Goal: Obtain resource: Obtain resource

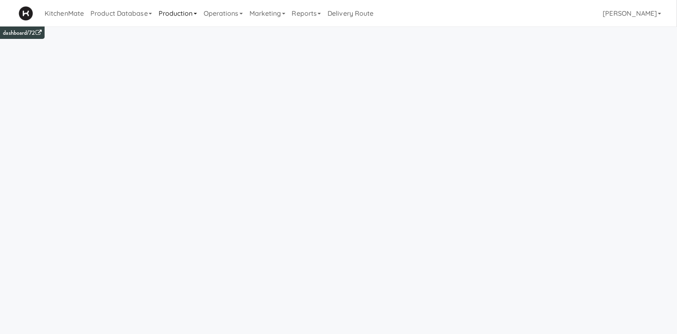
click at [179, 12] on link "Production" at bounding box center [177, 13] width 45 height 26
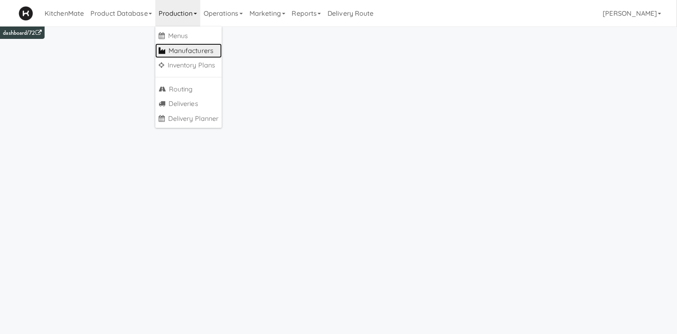
click at [202, 52] on link "Manufacturers" at bounding box center [188, 50] width 67 height 15
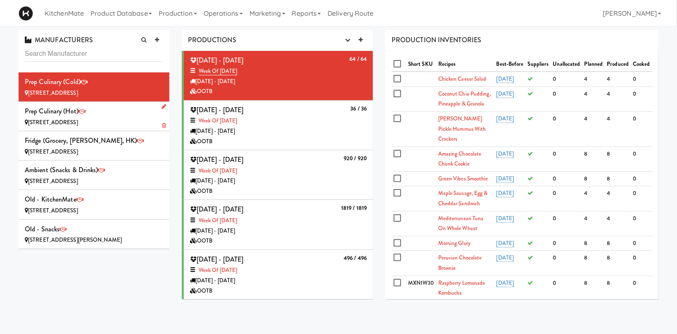
click at [126, 117] on div "Prep Culinary (Hot) [STREET_ADDRESS]" at bounding box center [94, 116] width 138 height 22
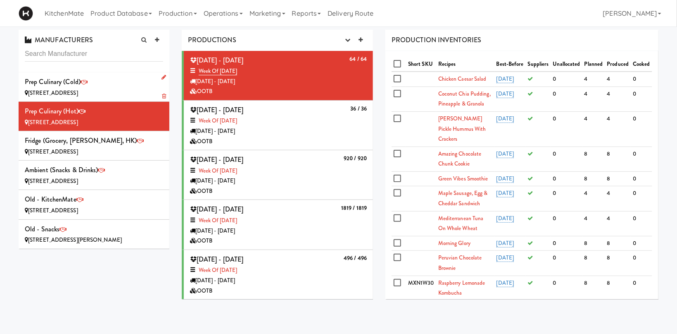
click at [119, 92] on div "[STREET_ADDRESS]" at bounding box center [94, 93] width 138 height 10
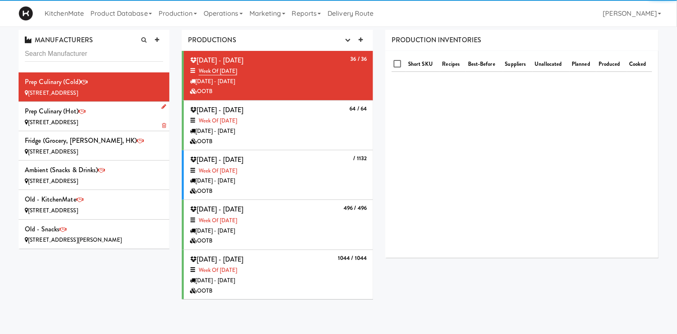
click at [120, 113] on div "Prep Culinary (Hot) [STREET_ADDRESS]" at bounding box center [94, 116] width 138 height 22
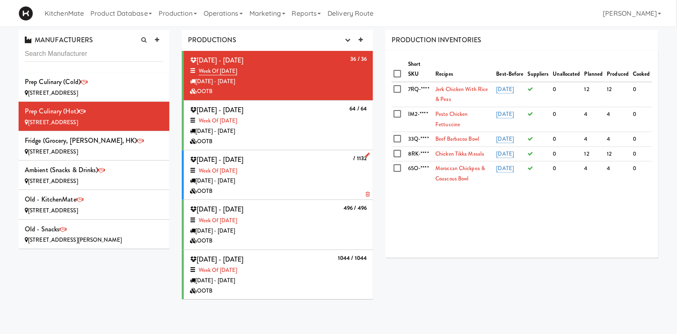
click at [342, 176] on div "[DATE] - [DATE]" at bounding box center [278, 181] width 177 height 10
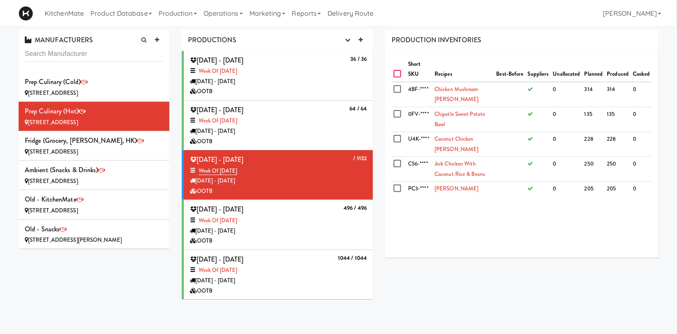
click at [396, 76] on input "checkbox" at bounding box center [399, 74] width 10 height 7
checkbox input "true"
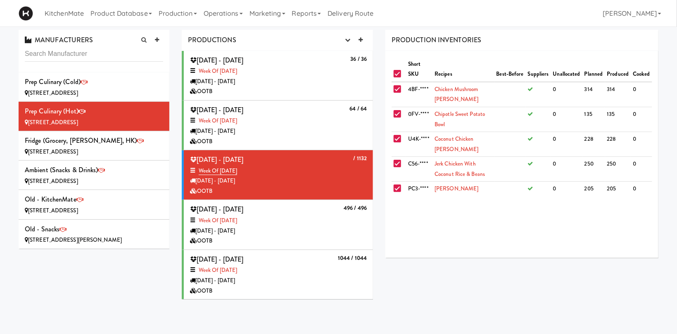
checkbox input "true"
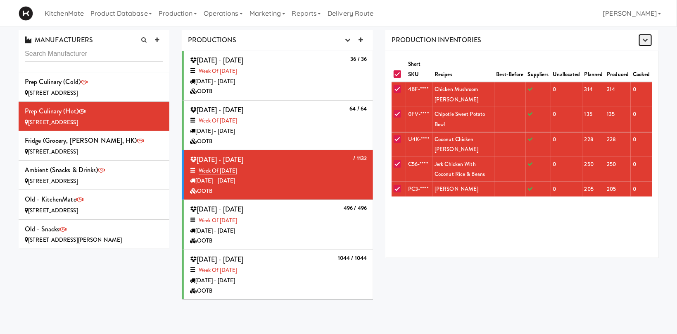
click at [647, 39] on icon "button" at bounding box center [645, 39] width 5 height 5
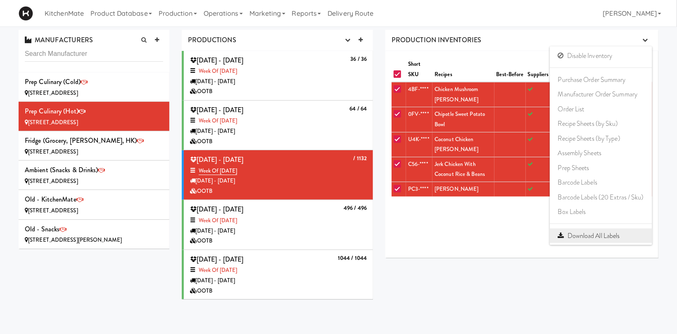
click at [598, 239] on link "Download All Labels" at bounding box center [601, 235] width 102 height 15
